Goal: Register for event/course

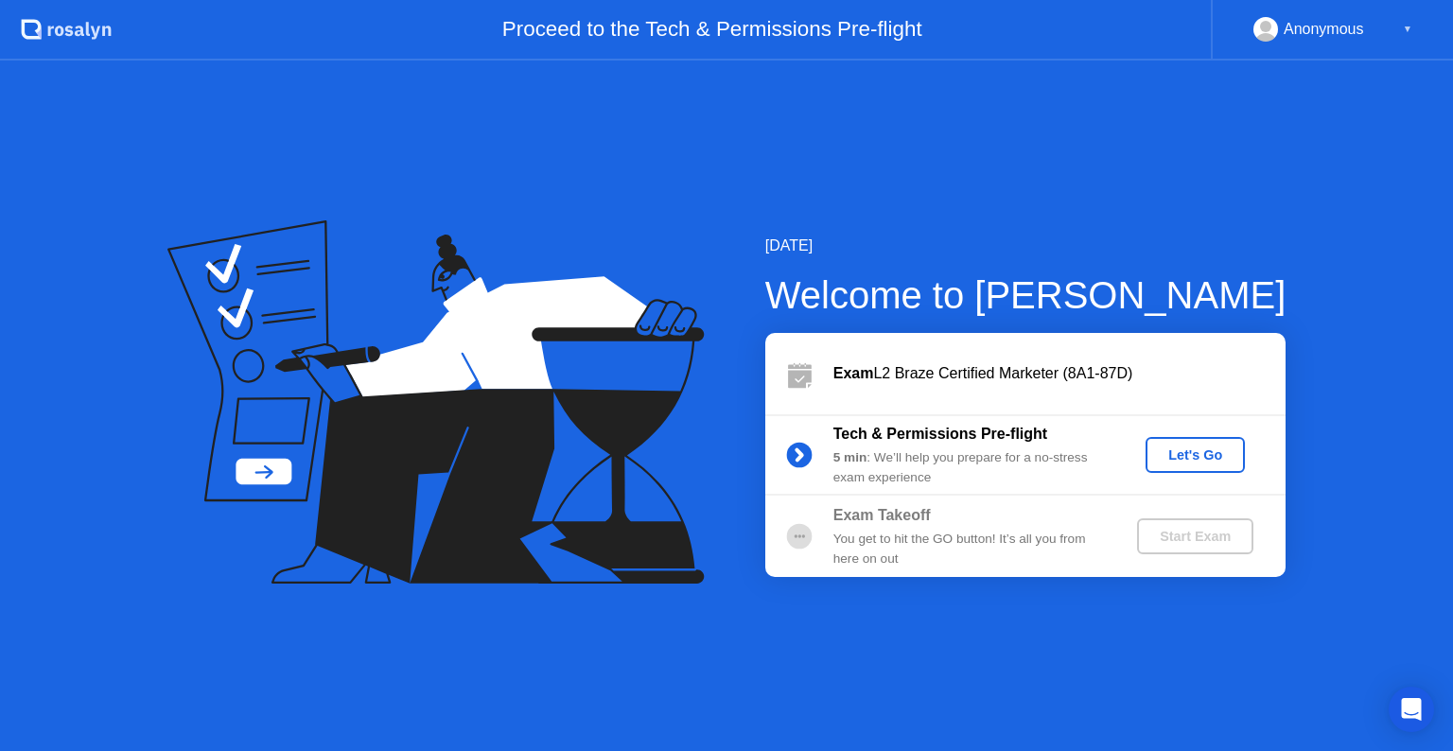
click at [1208, 460] on div "Let's Go" at bounding box center [1195, 454] width 84 height 15
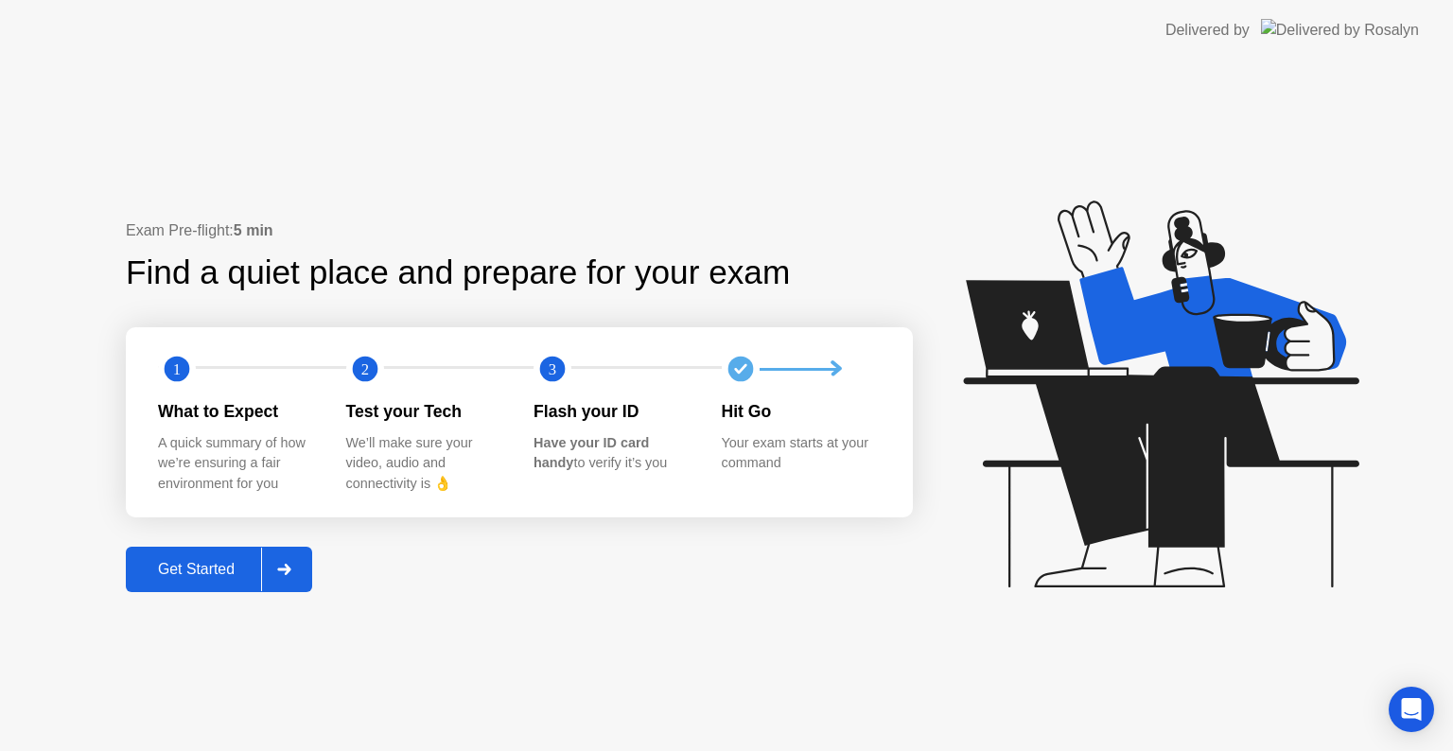
click at [201, 600] on div "Exam Pre-flight: 5 min Find a quiet place and prepare for your exam 1 2 3 What …" at bounding box center [726, 406] width 1453 height 691
click at [210, 585] on button "Get Started" at bounding box center [219, 569] width 186 height 45
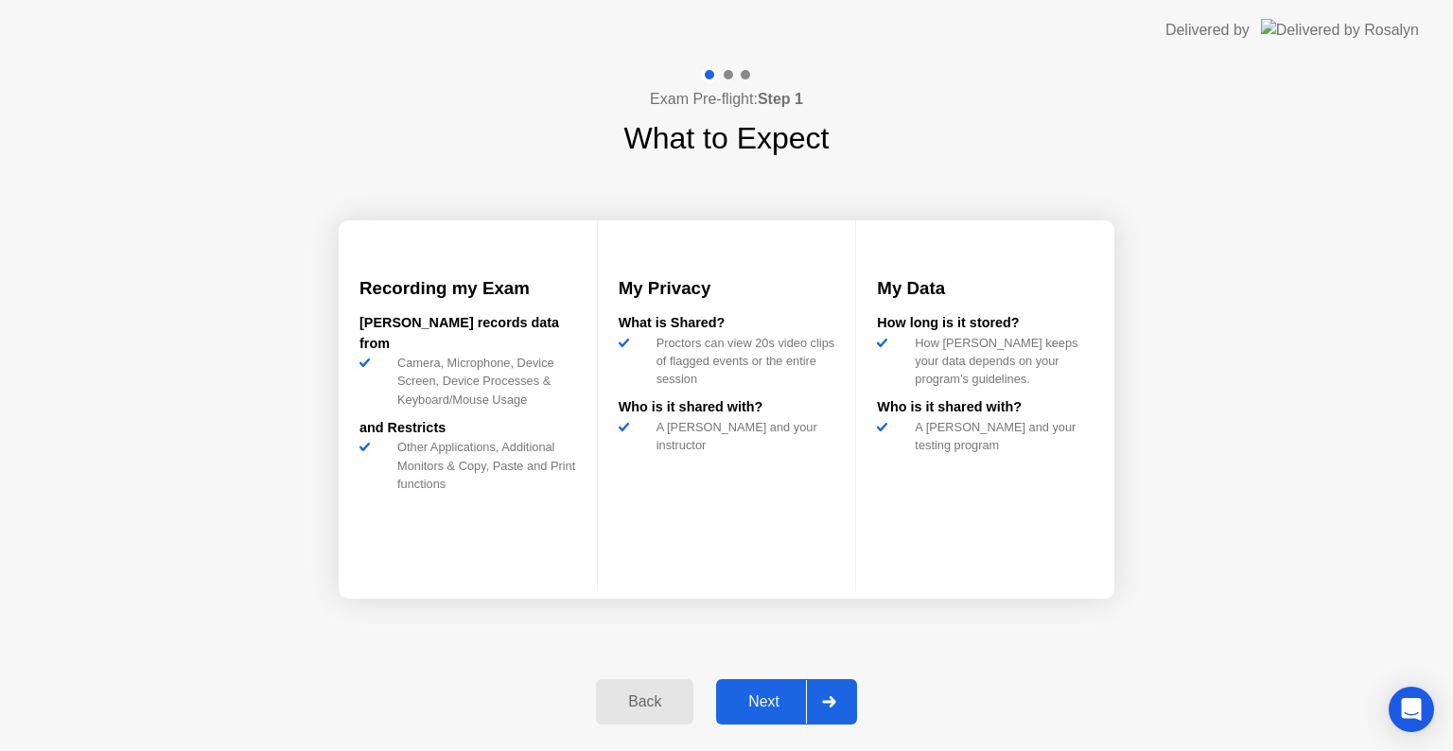
click at [738, 699] on div "Next" at bounding box center [764, 701] width 84 height 17
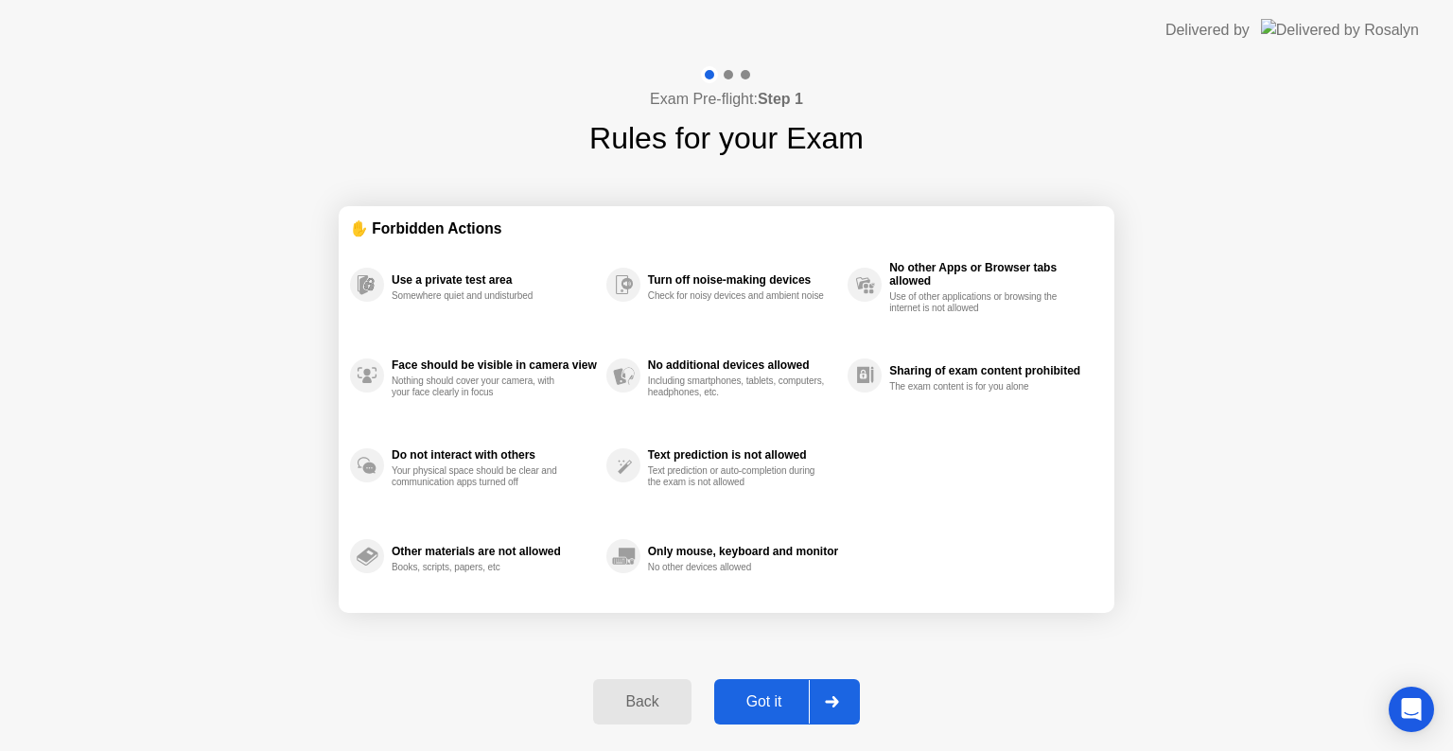
click at [738, 699] on div "Got it" at bounding box center [764, 701] width 89 height 17
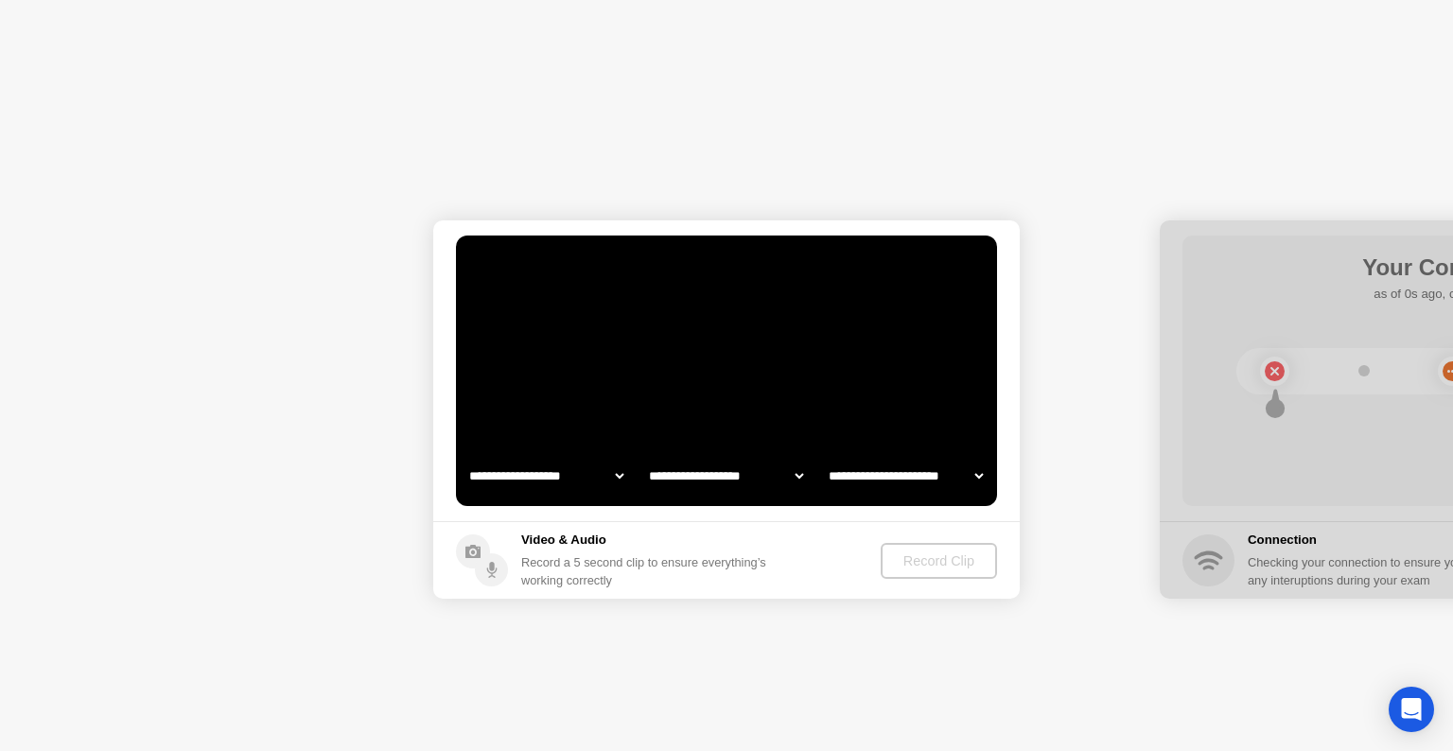
select select "**********"
select select "*******"
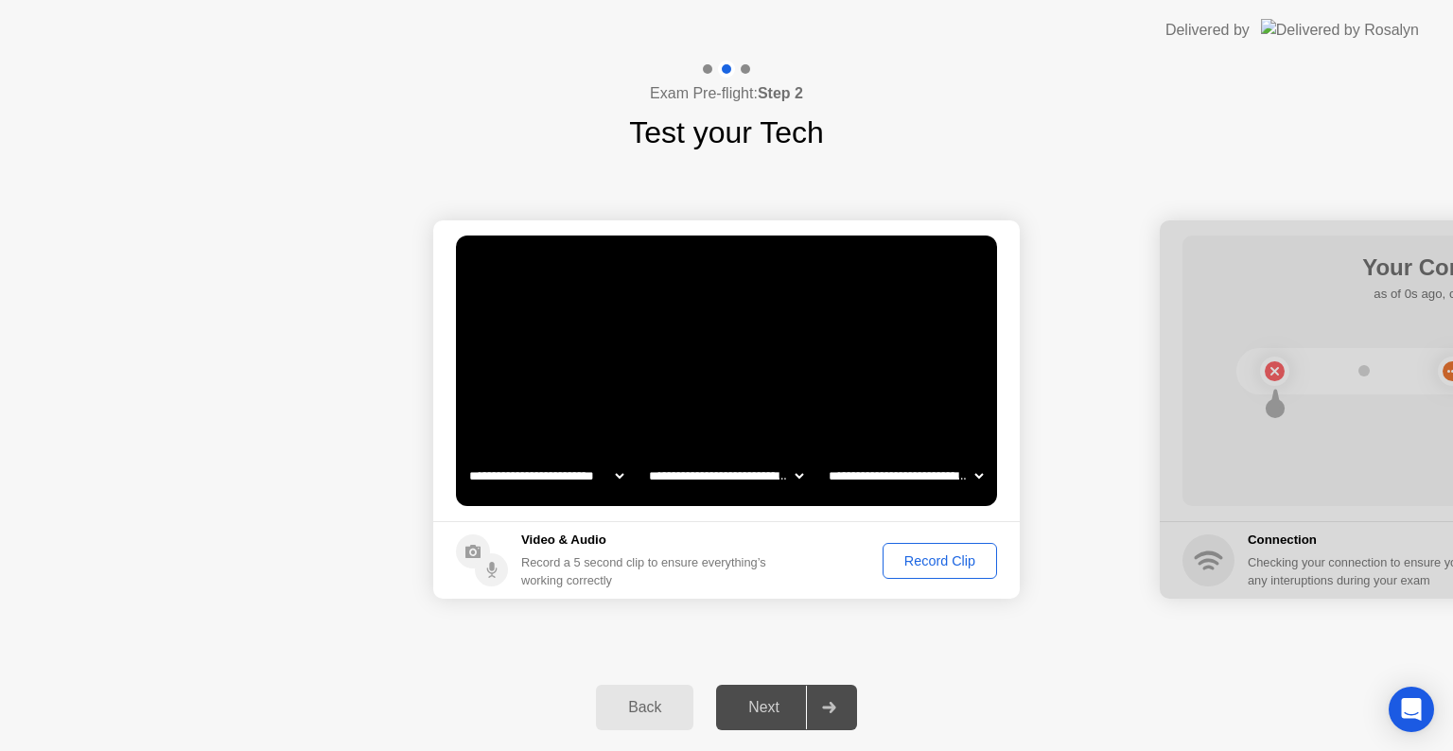
click at [921, 554] on div "Record Clip" at bounding box center [939, 560] width 101 height 15
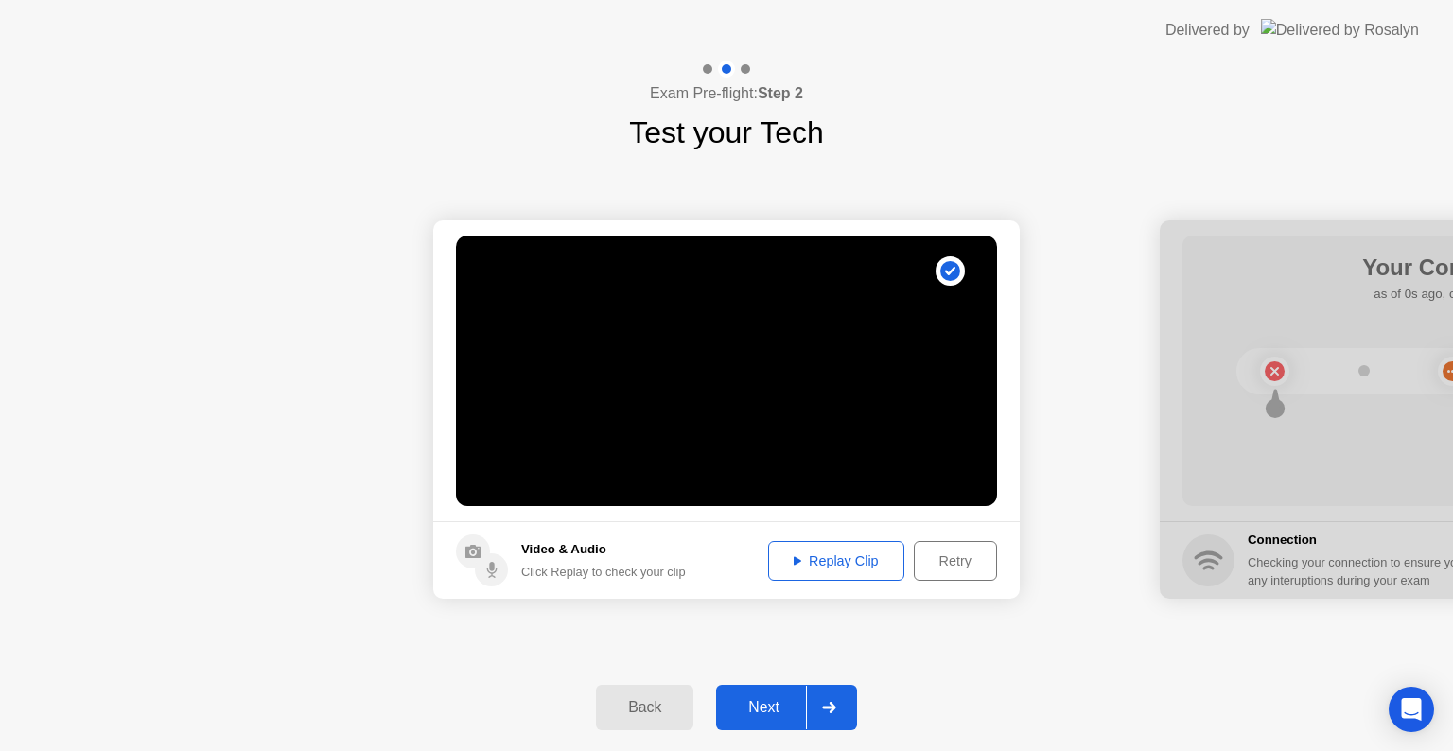
click at [771, 704] on div "Next" at bounding box center [764, 707] width 84 height 17
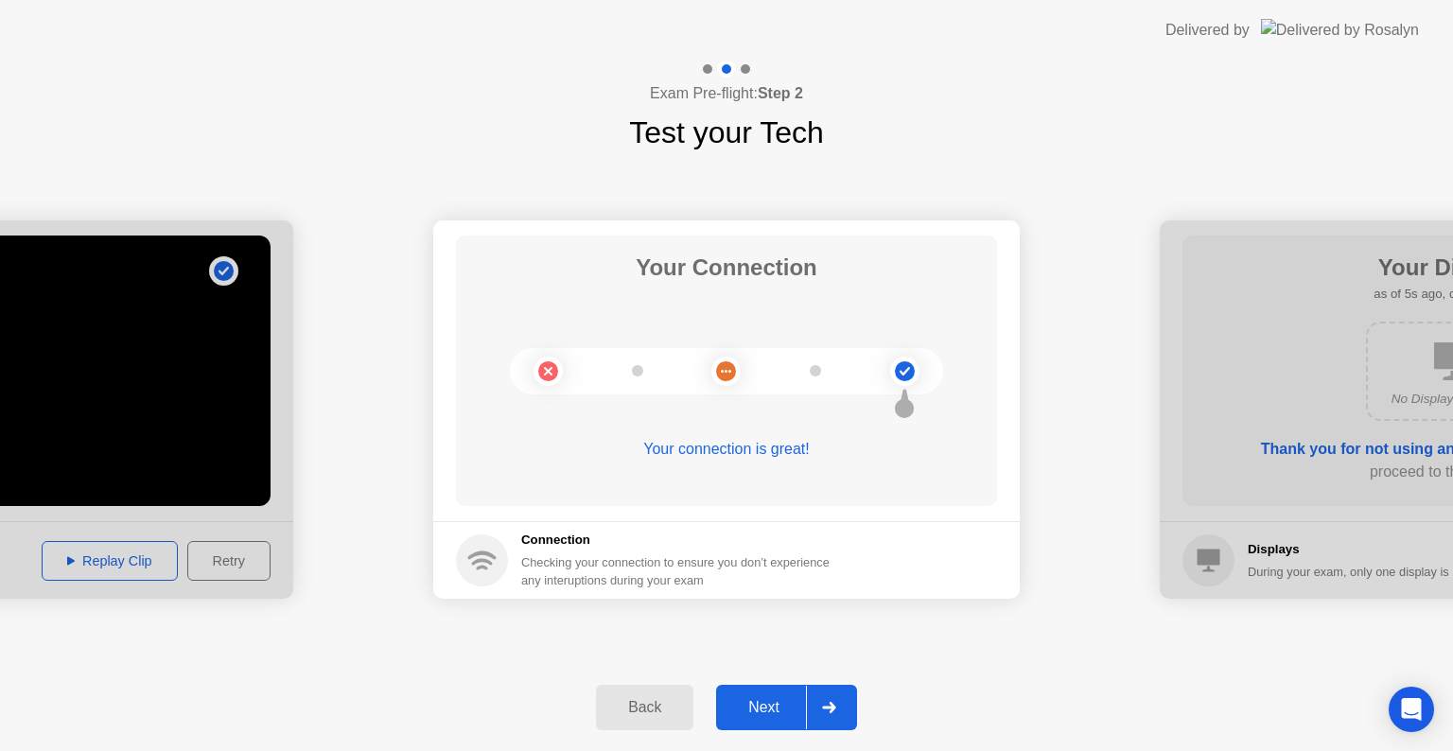
click at [758, 699] on div "Next" at bounding box center [764, 707] width 84 height 17
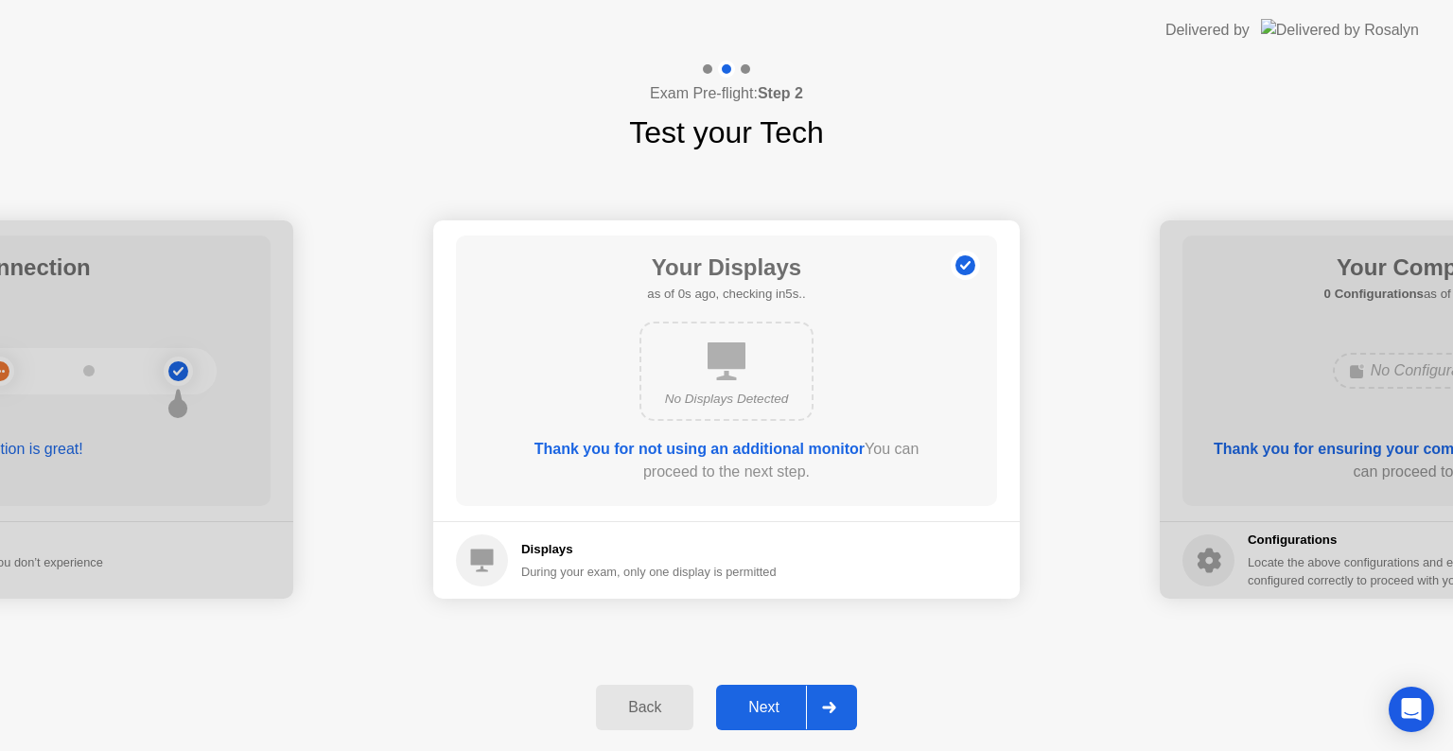
click at [758, 699] on div "Next" at bounding box center [764, 707] width 84 height 17
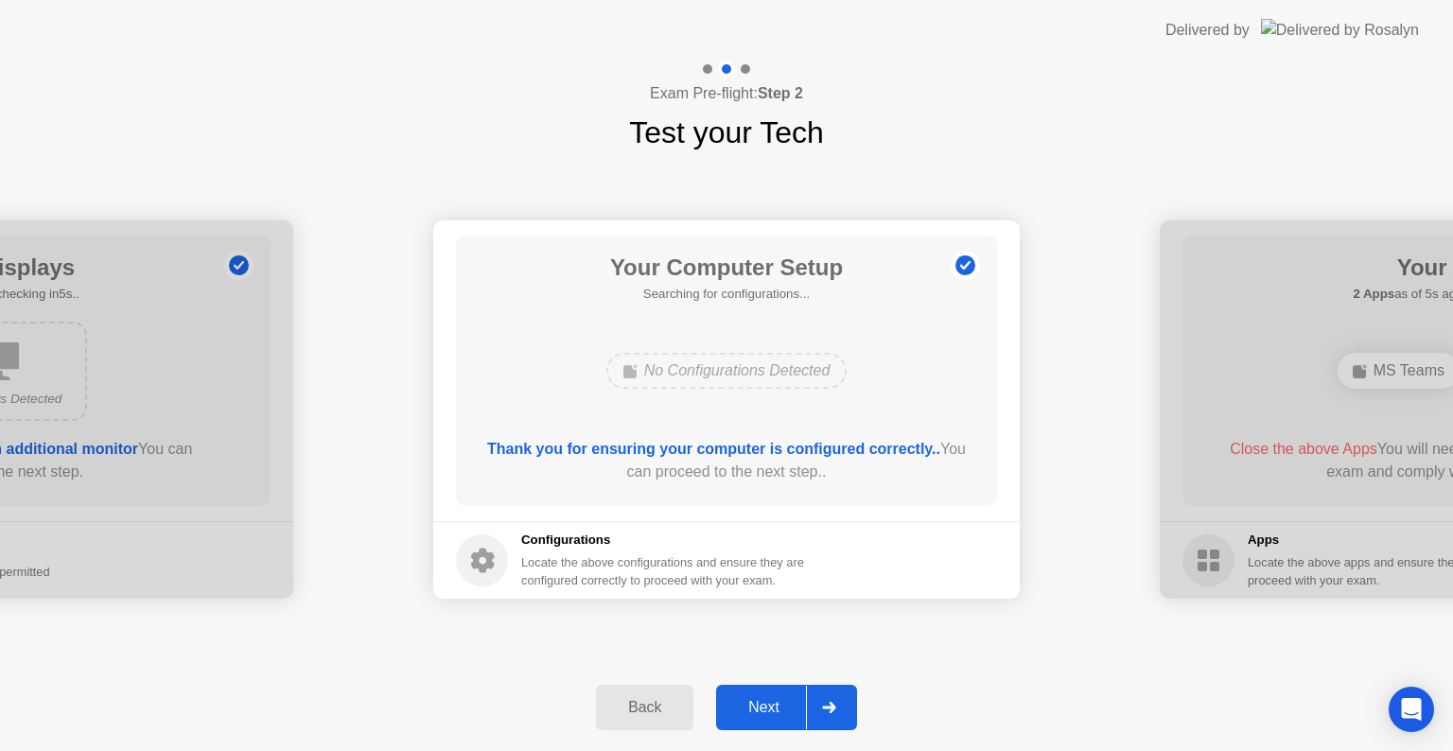
click at [758, 699] on div "Next" at bounding box center [764, 707] width 84 height 17
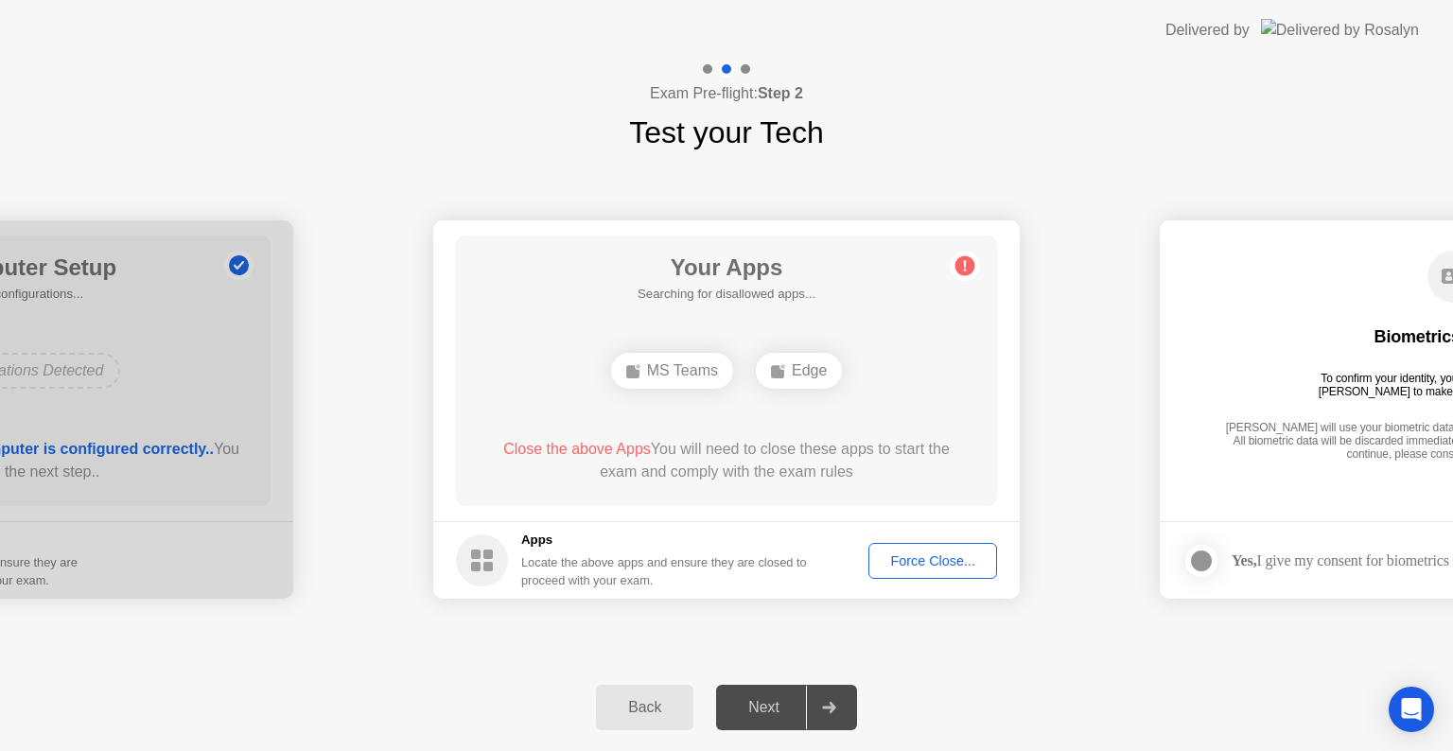
click at [914, 556] on div "Force Close..." at bounding box center [932, 560] width 115 height 15
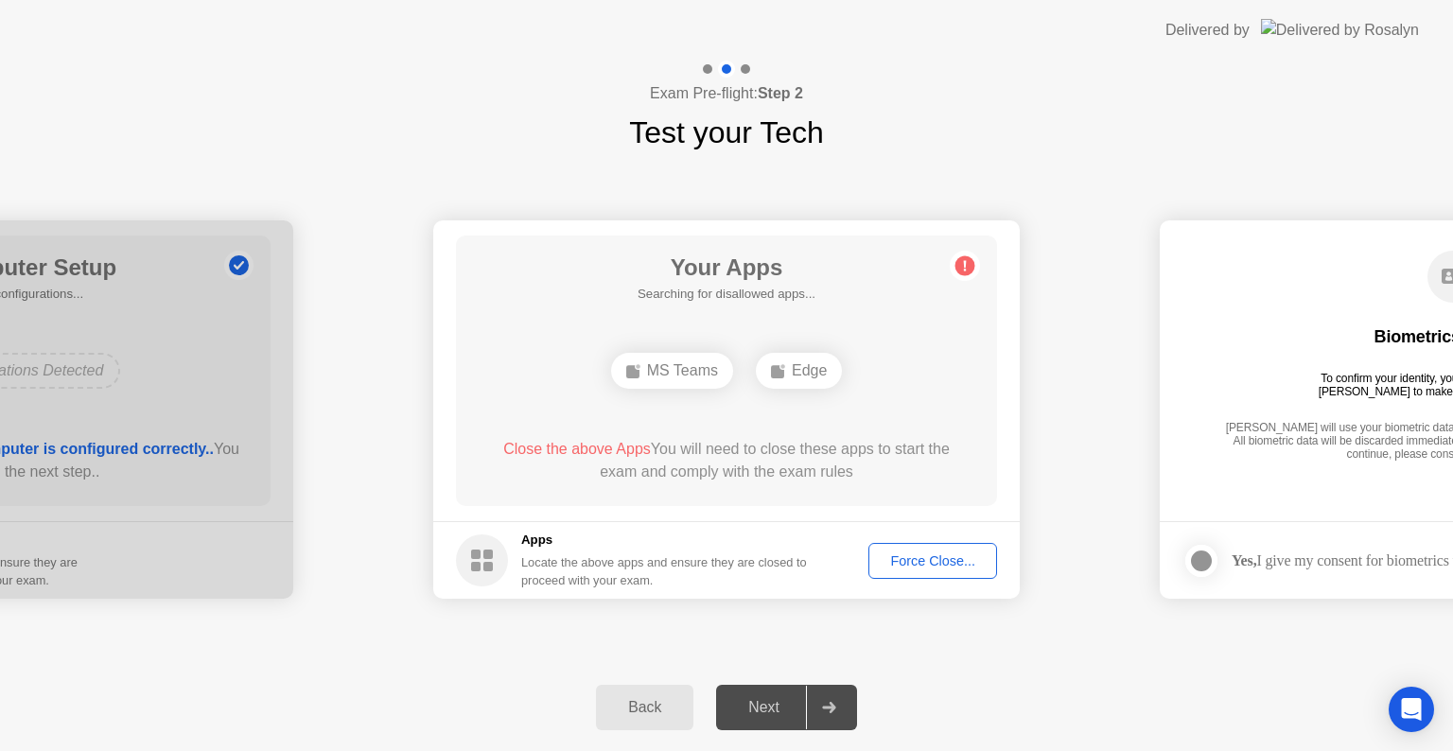
click at [903, 567] on div "Force Close..." at bounding box center [932, 560] width 115 height 15
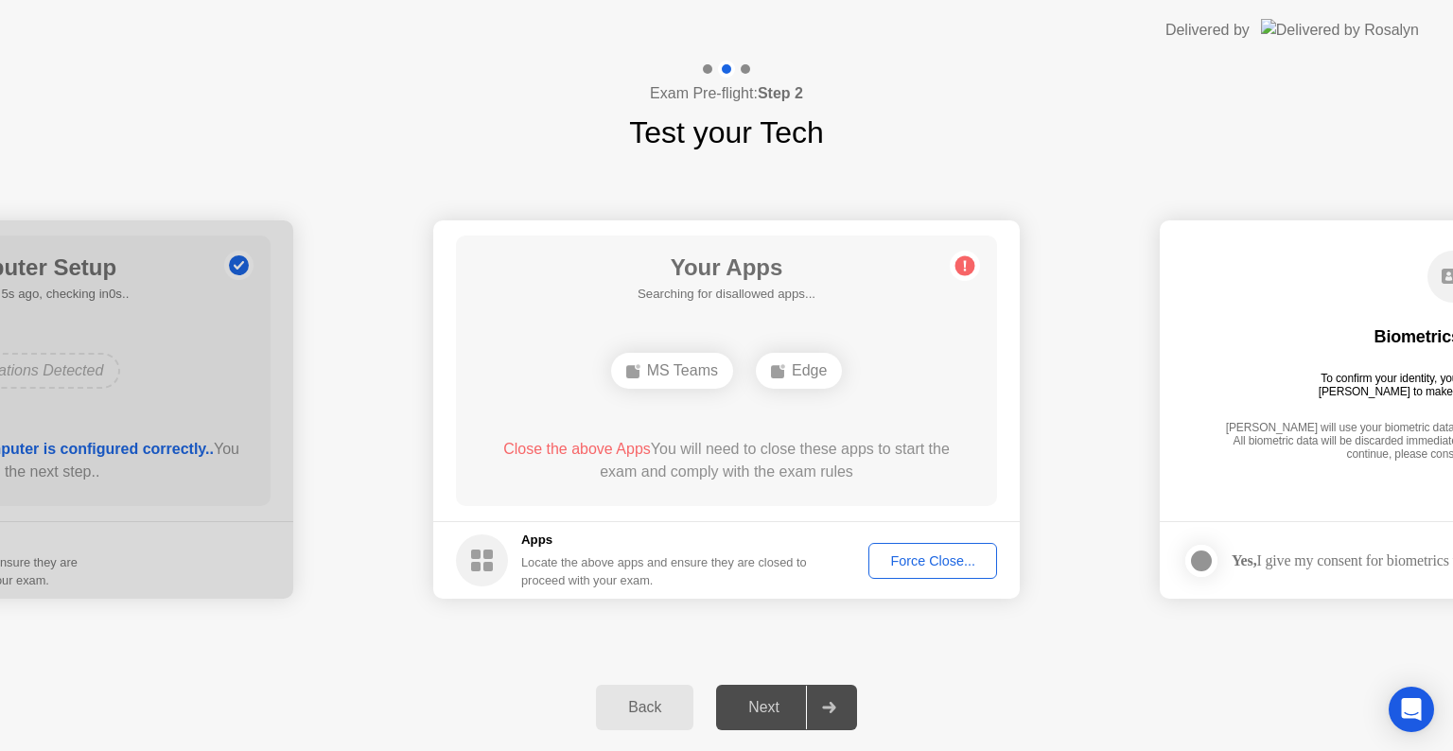
click at [787, 409] on div "Your Apps Searching for disallowed apps... MS Teams Edge Close the above Apps Y…" at bounding box center [726, 371] width 541 height 271
click at [991, 453] on div "Your Apps Searching for disallowed apps... Edge Close the above App You will ne…" at bounding box center [726, 371] width 541 height 271
click at [919, 558] on div "Force Close..." at bounding box center [932, 560] width 115 height 15
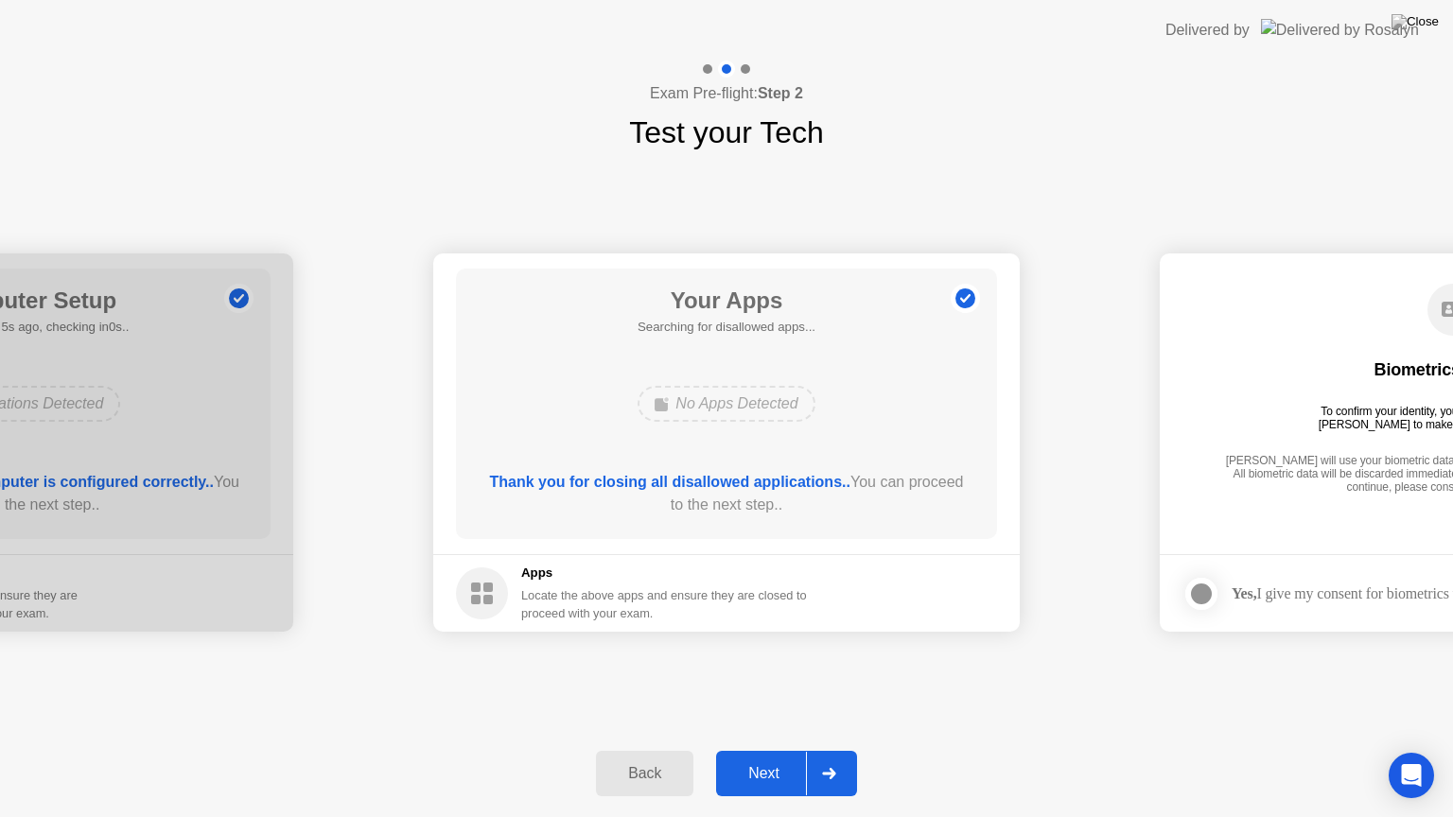
click at [728, 750] on div "Next" at bounding box center [764, 773] width 84 height 17
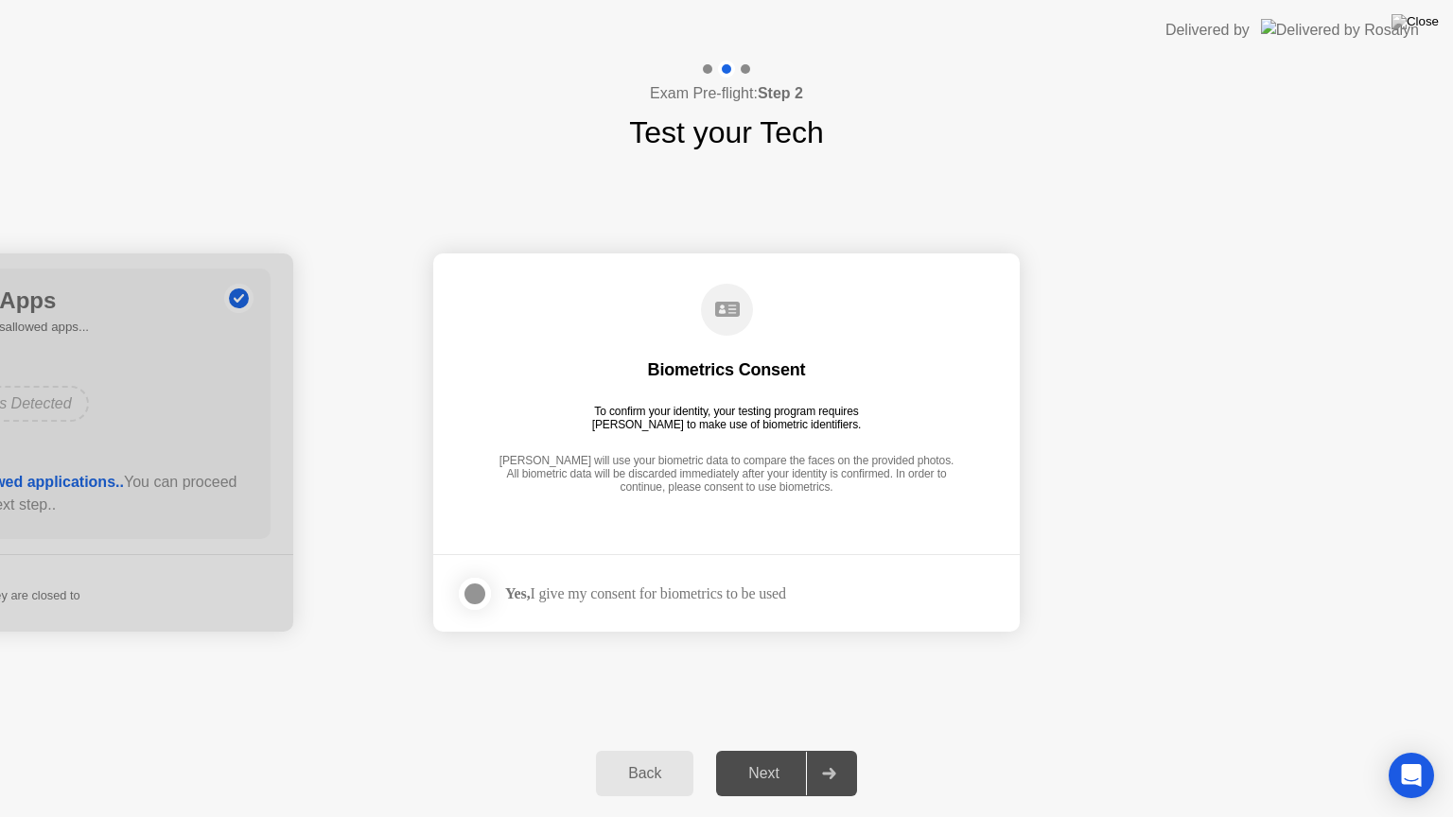
click at [483, 598] on div at bounding box center [475, 594] width 23 height 23
click at [749, 750] on div "Next" at bounding box center [764, 773] width 84 height 17
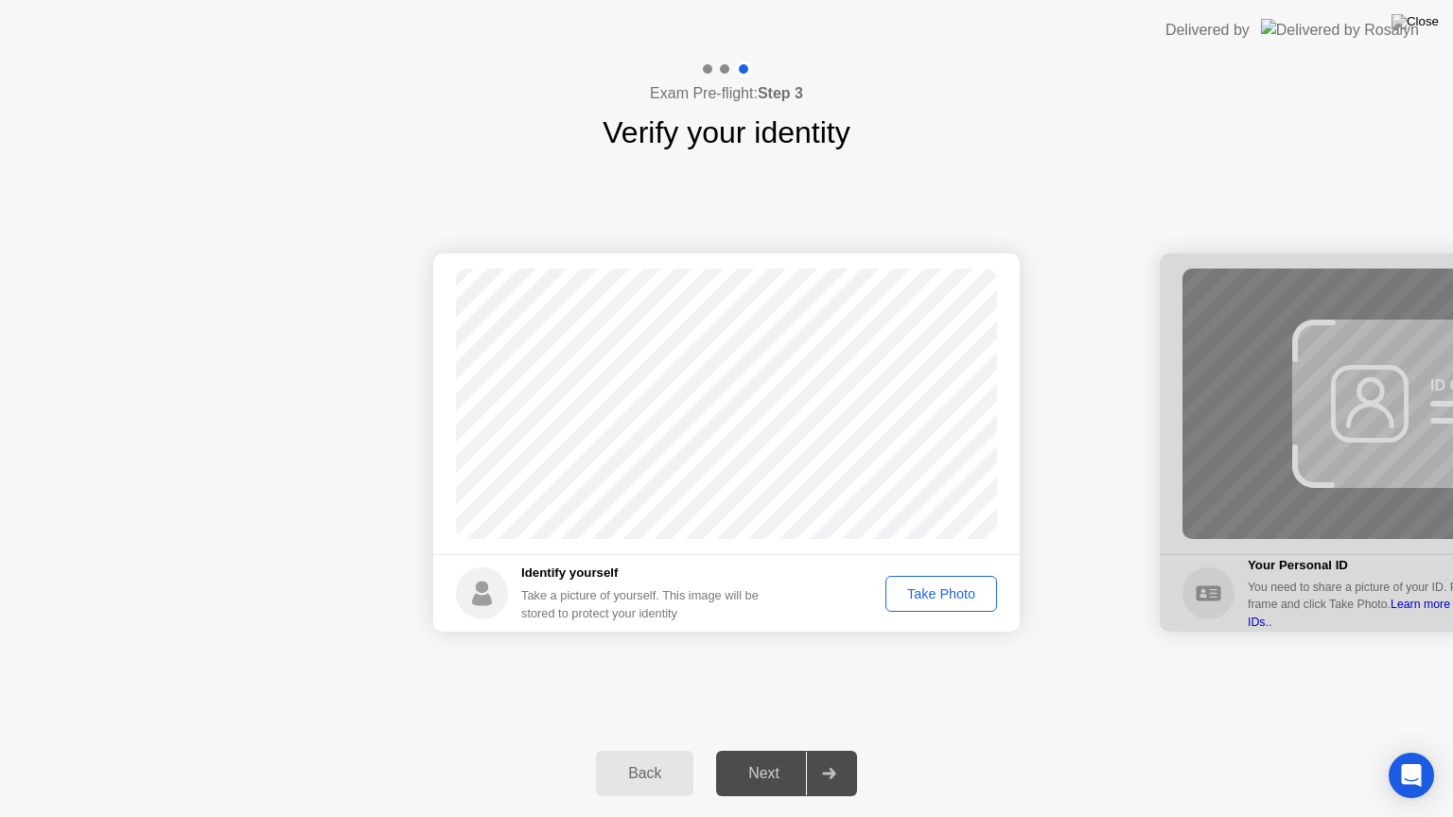
click at [984, 599] on div "Take Photo" at bounding box center [941, 593] width 98 height 15
click at [765, 750] on div "Next" at bounding box center [764, 773] width 84 height 17
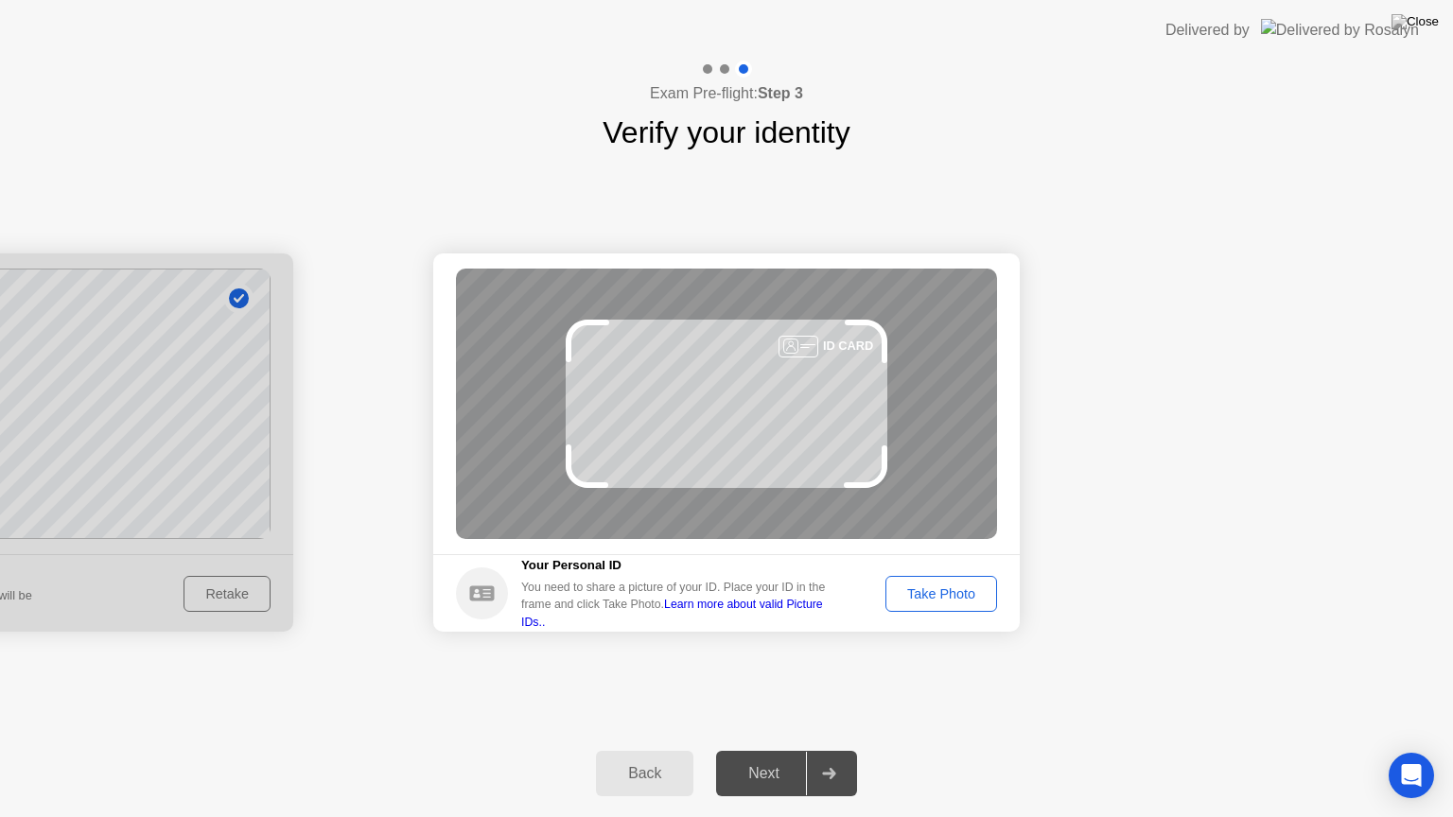
click at [976, 599] on div "Take Photo" at bounding box center [941, 593] width 98 height 15
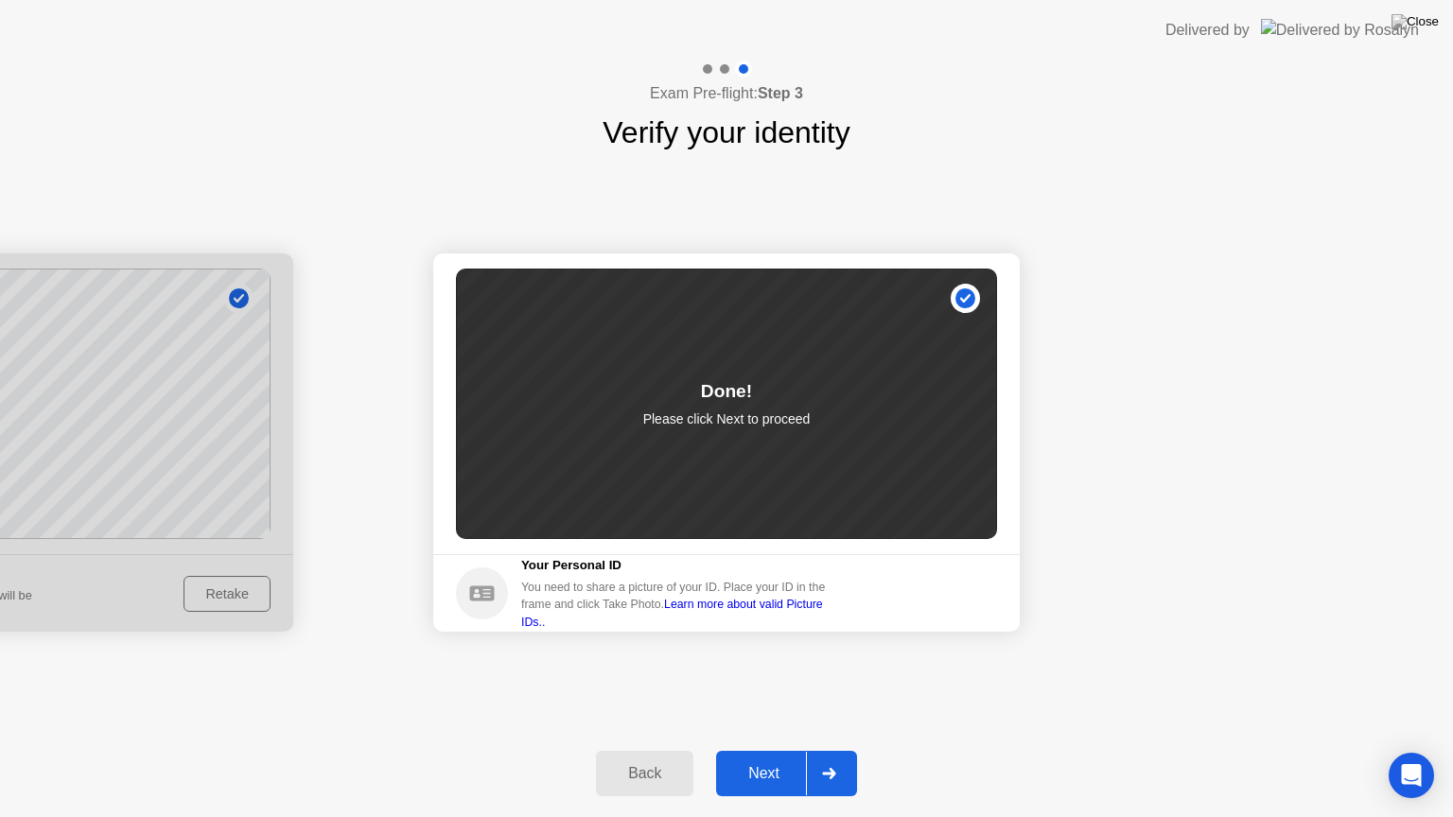
click at [772, 750] on div "Next" at bounding box center [764, 773] width 84 height 17
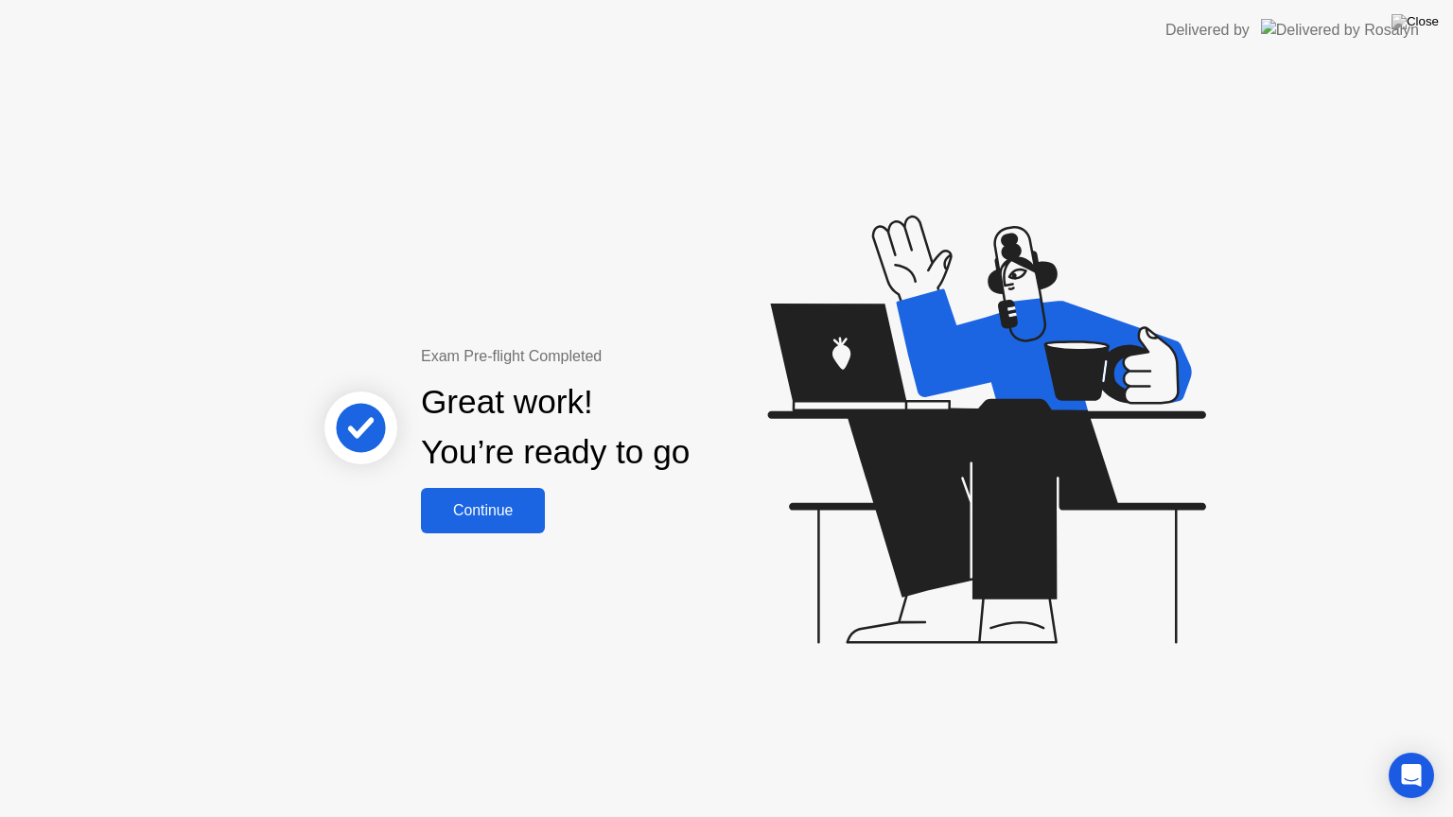
click at [492, 498] on button "Continue" at bounding box center [483, 510] width 124 height 45
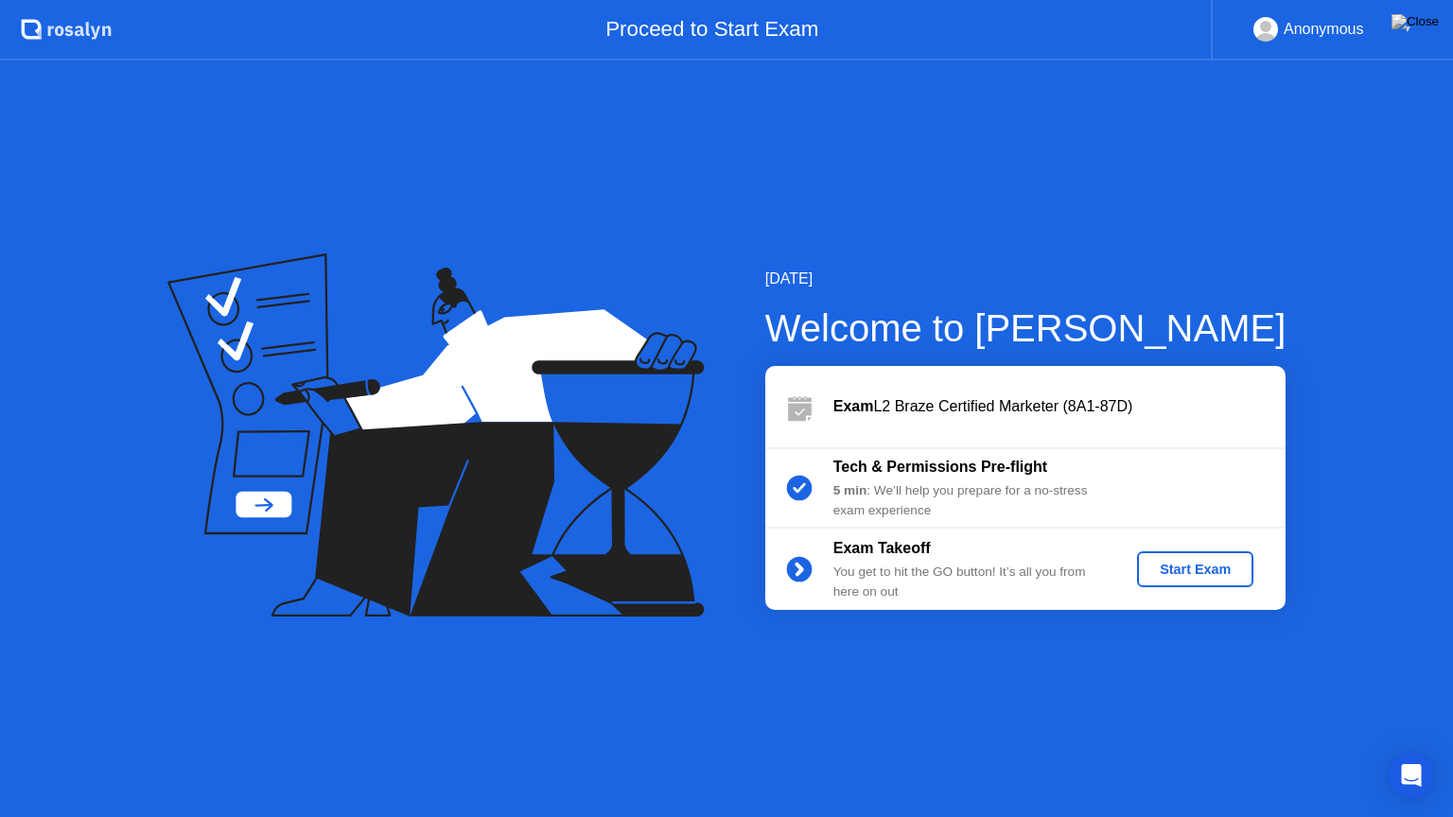
click at [1223, 569] on div "Start Exam" at bounding box center [1195, 569] width 101 height 15
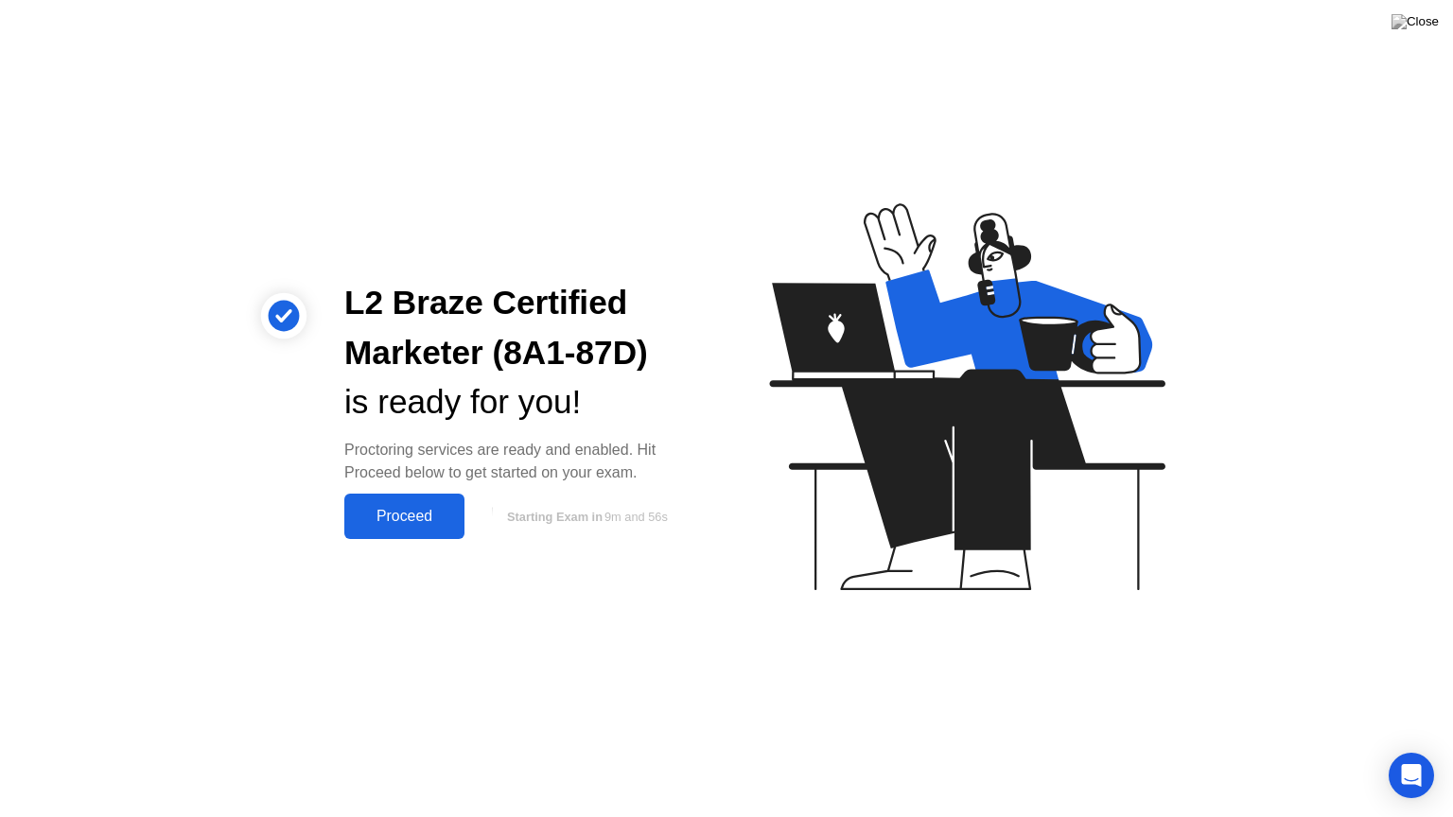
click at [428, 511] on div "Proceed" at bounding box center [404, 516] width 109 height 17
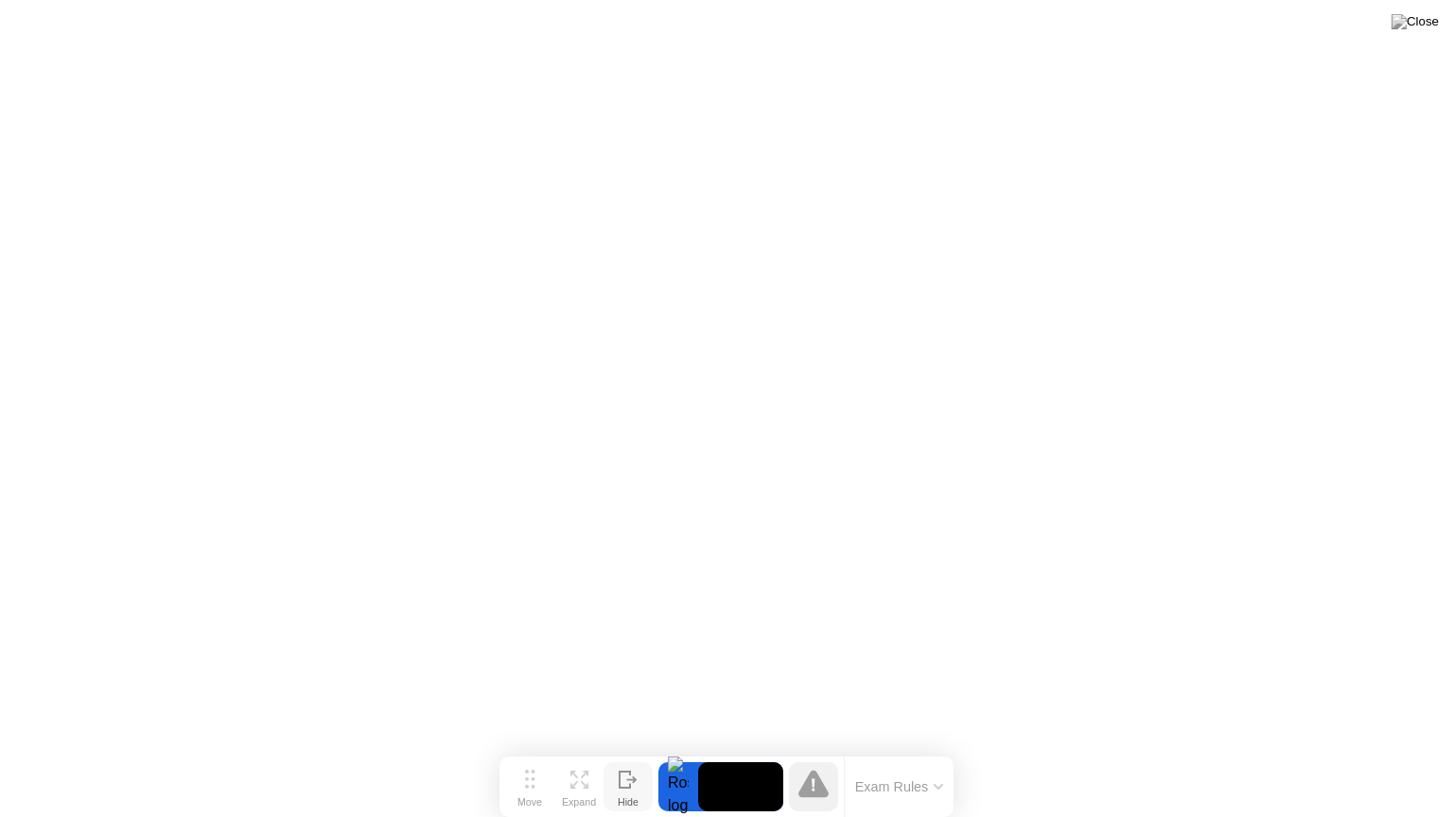
click at [631, 750] on icon at bounding box center [628, 780] width 19 height 18
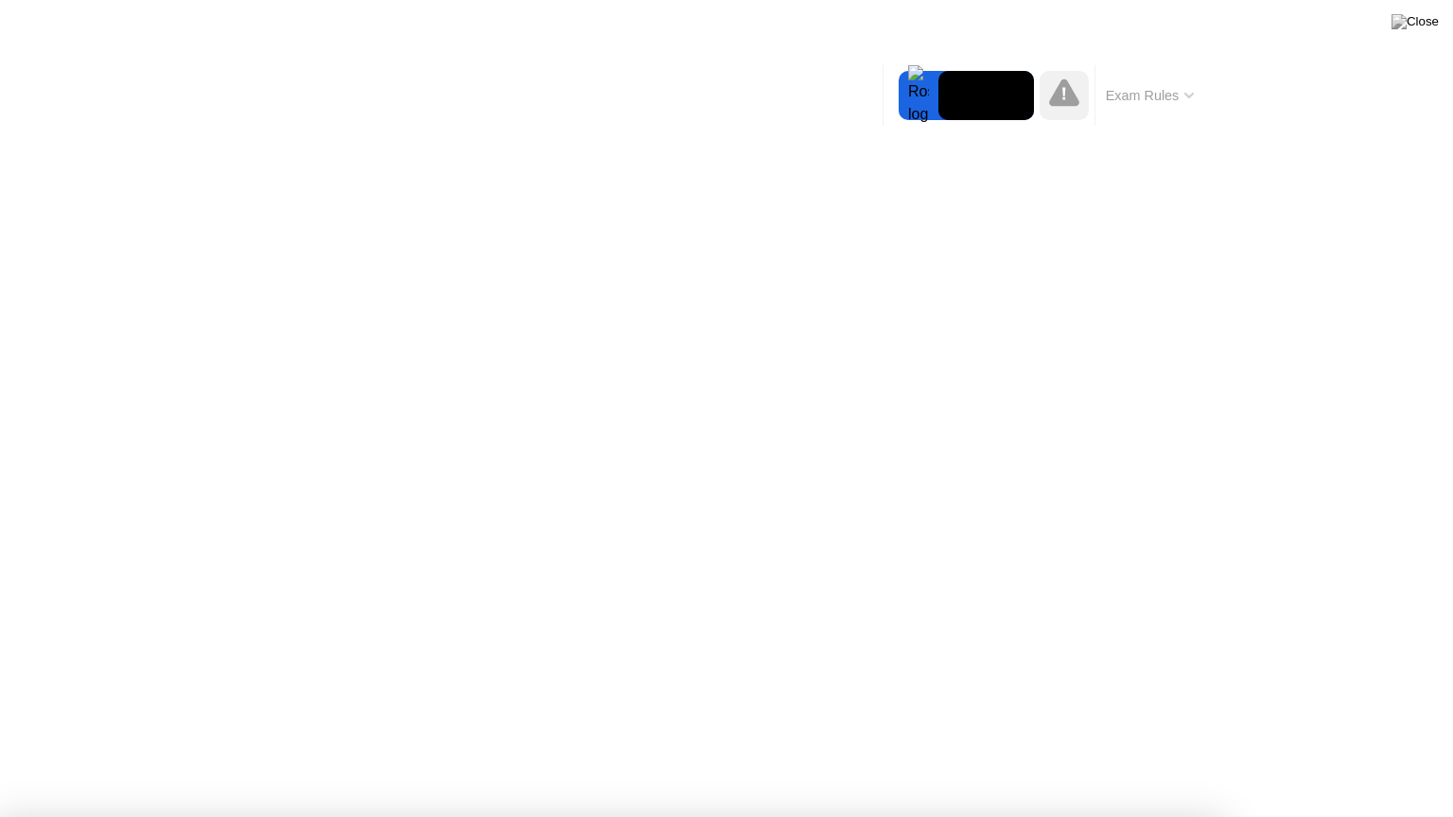
drag, startPoint x: 743, startPoint y: 335, endPoint x: 976, endPoint y: 341, distance: 233.7
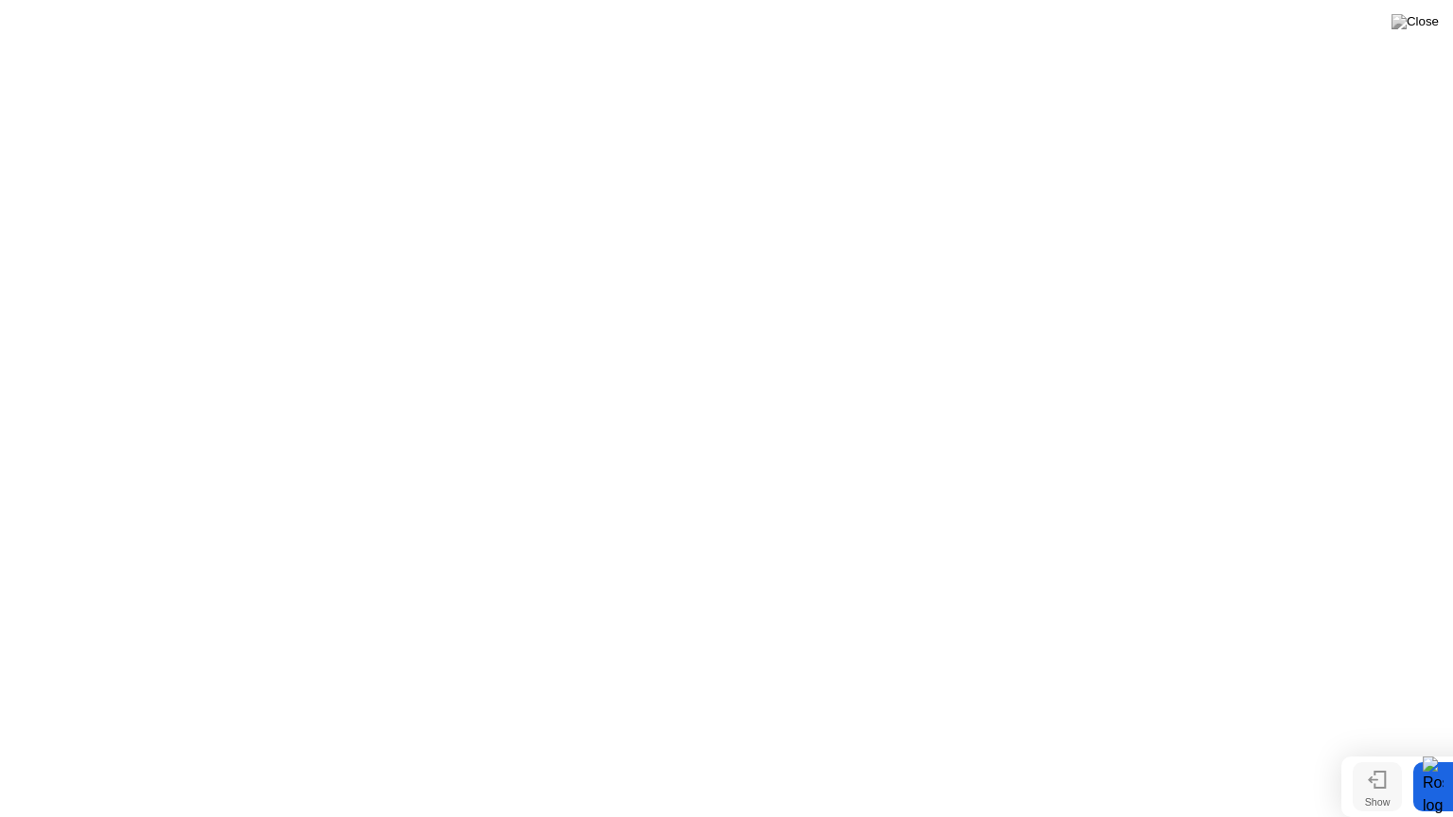
click at [1390, 750] on button "Show" at bounding box center [1377, 786] width 49 height 49
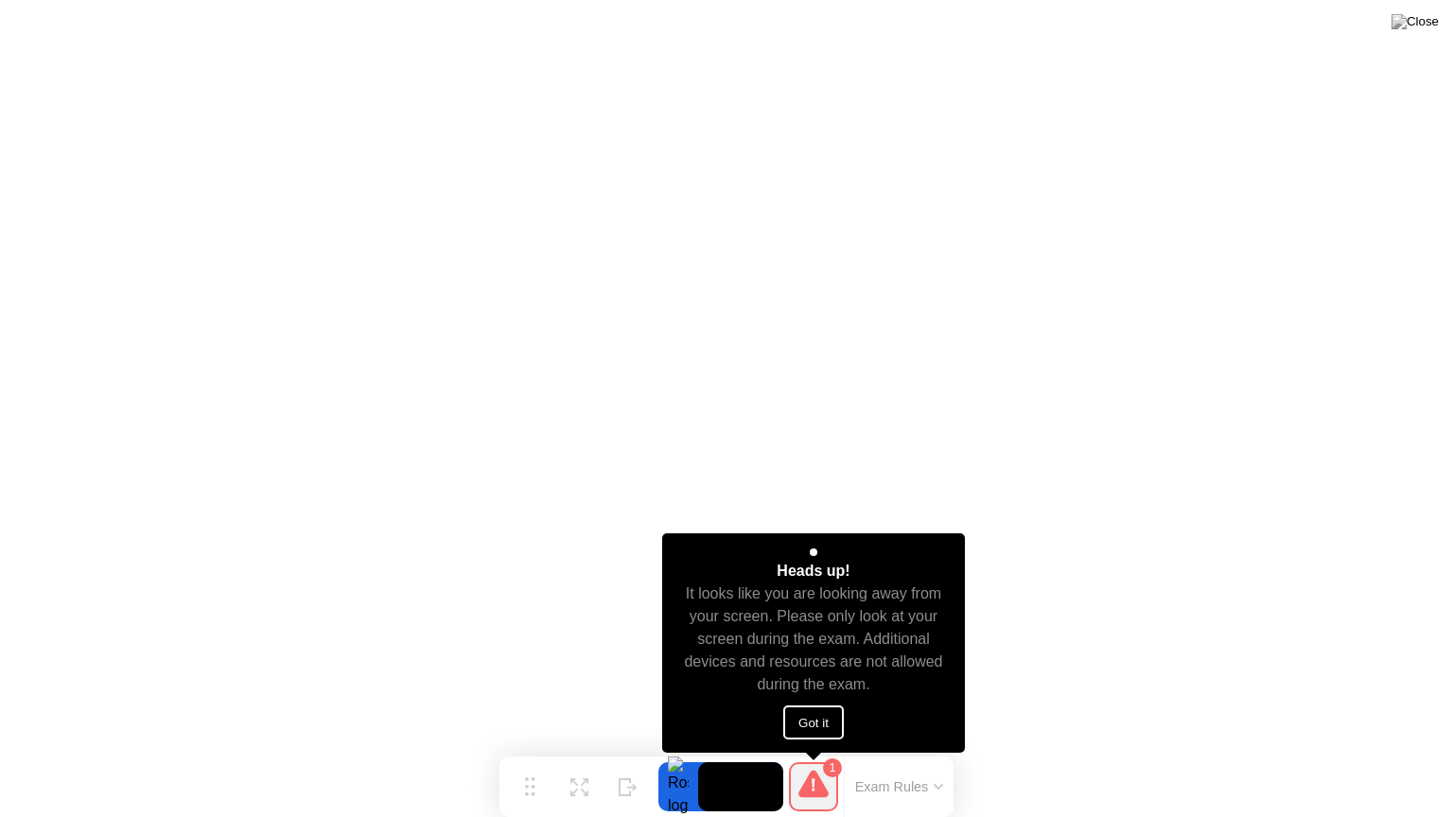
click at [834, 722] on button "Got it" at bounding box center [813, 723] width 61 height 34
